Goal: Information Seeking & Learning: Learn about a topic

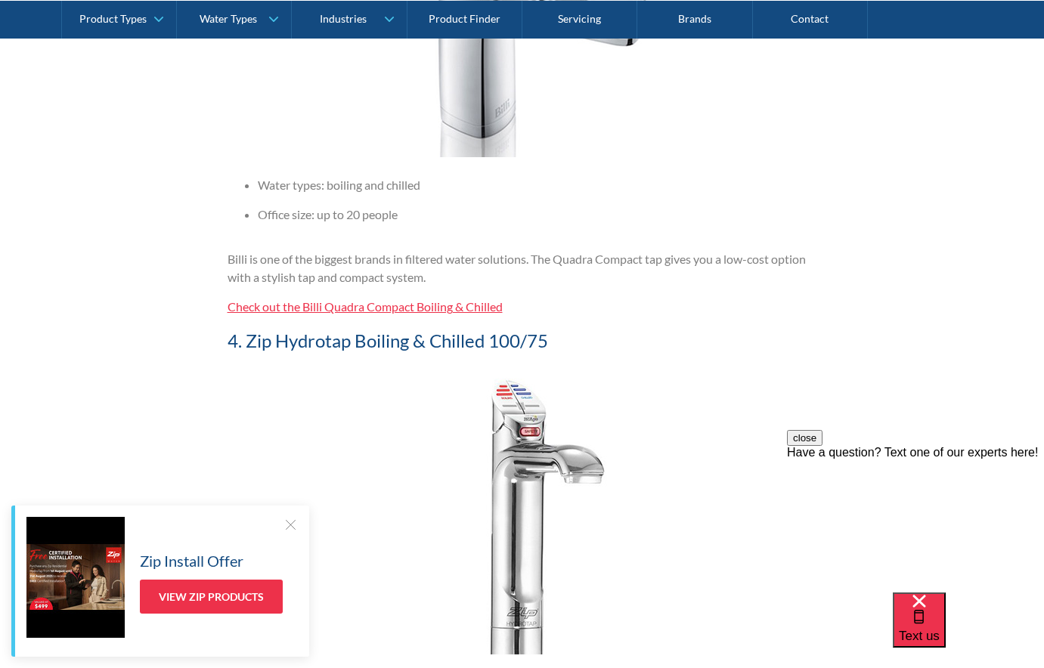
scroll to position [3011, 0]
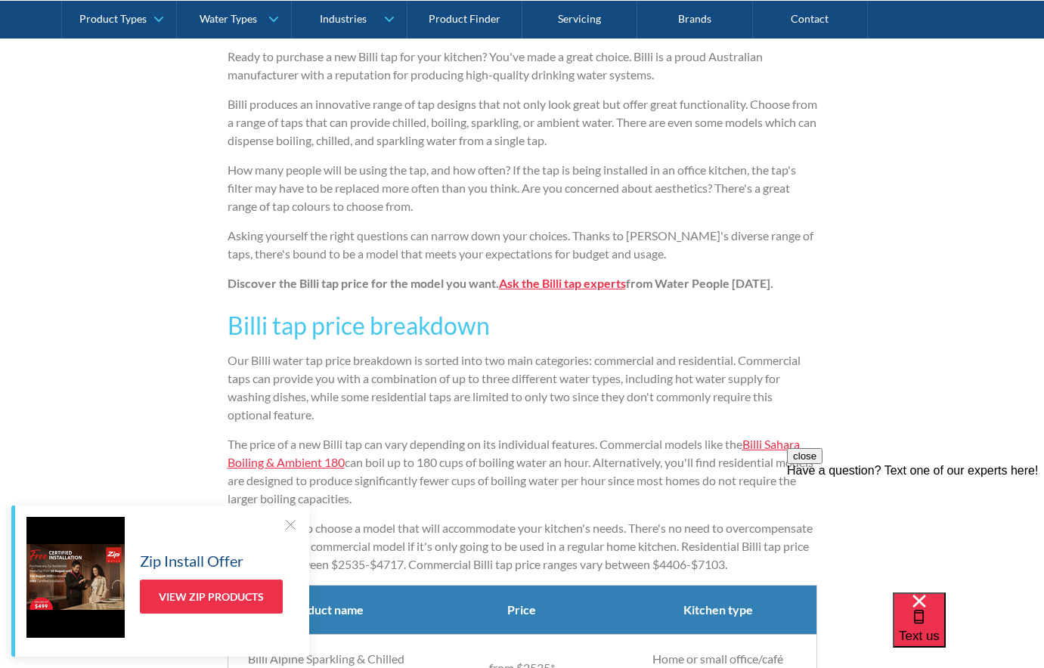
scroll to position [1017, 0]
